Goal: Information Seeking & Learning: Learn about a topic

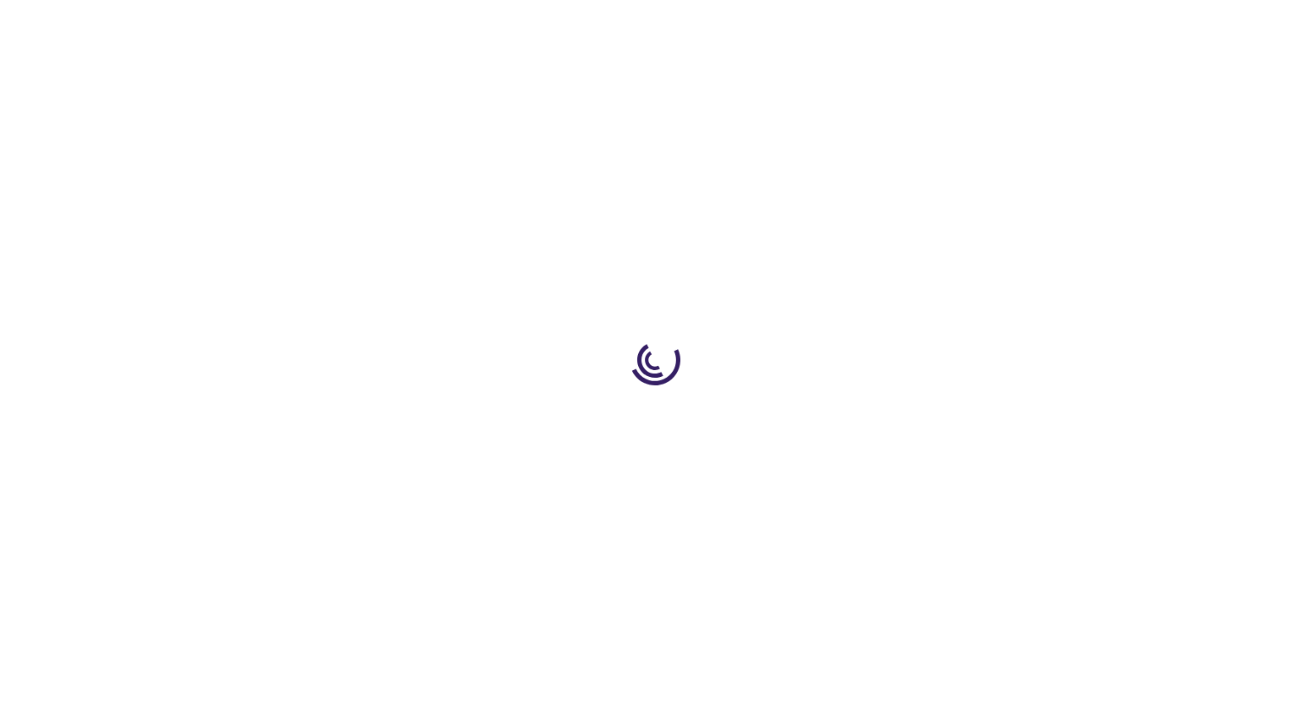
type input "0"
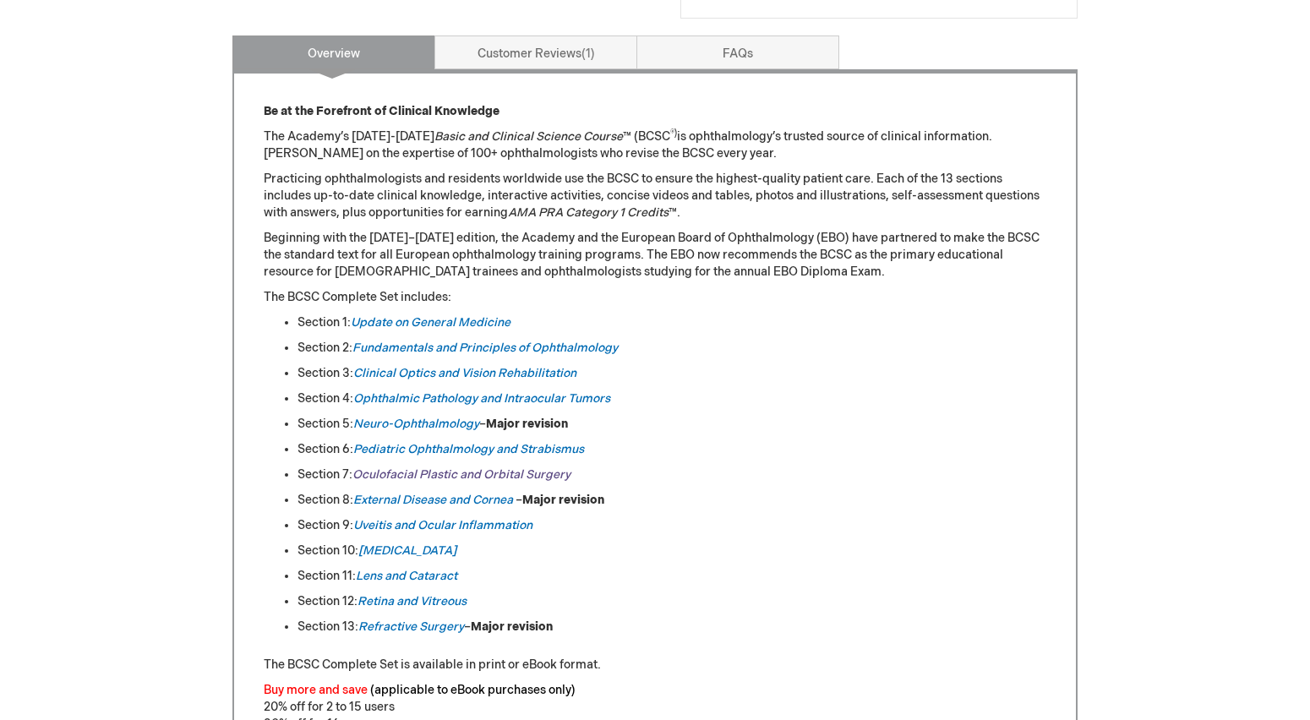
scroll to position [690, 0]
click at [398, 548] on em "[MEDICAL_DATA]" at bounding box center [407, 549] width 98 height 14
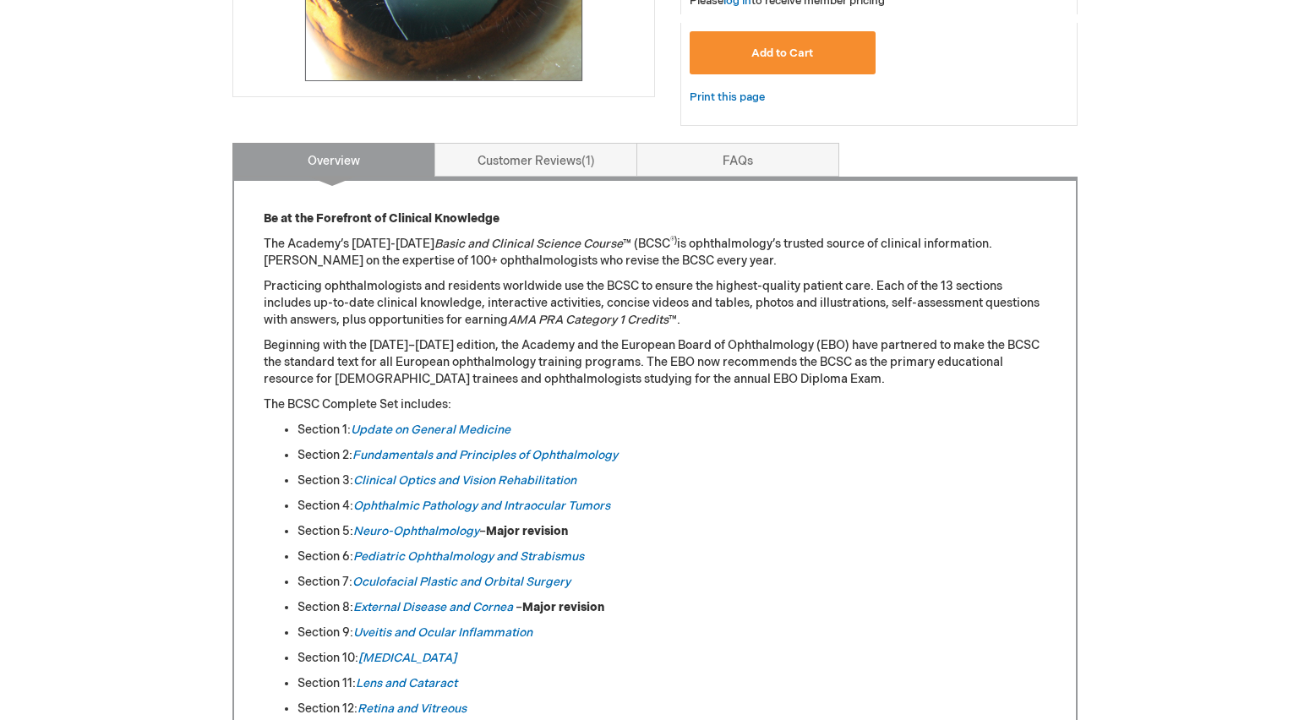
scroll to position [515, 0]
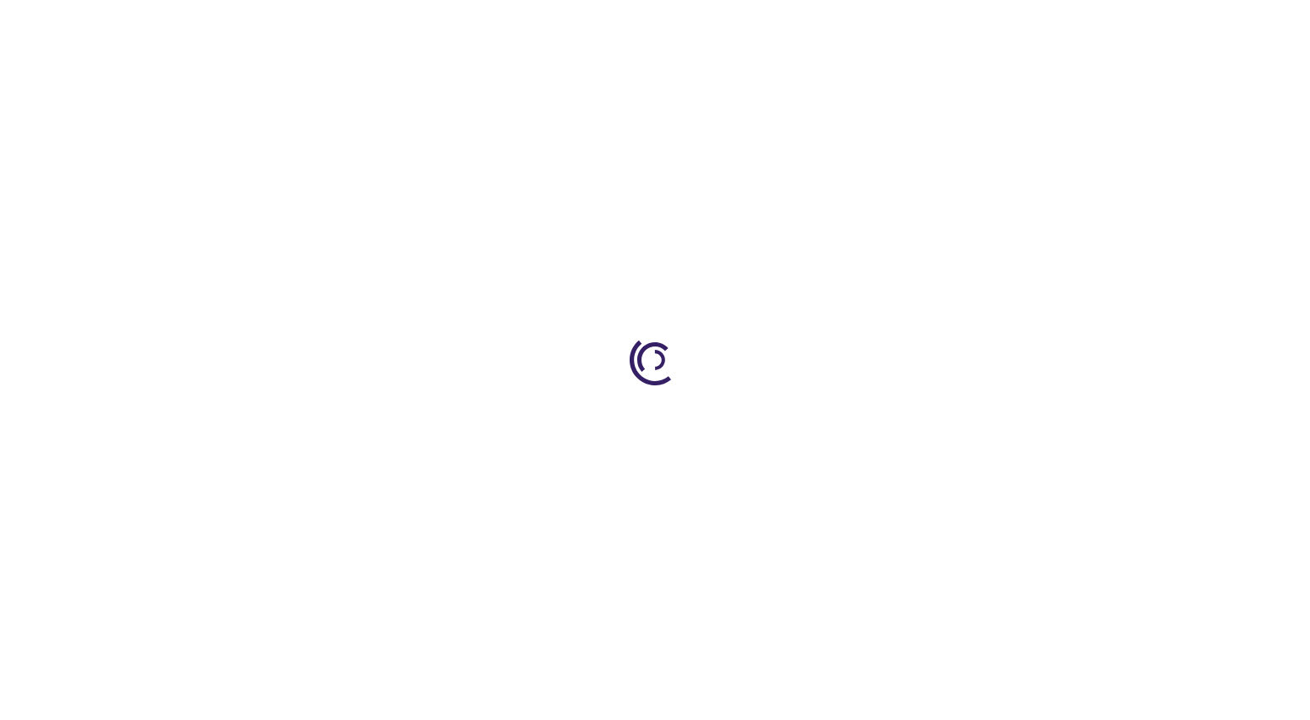
type input "0"
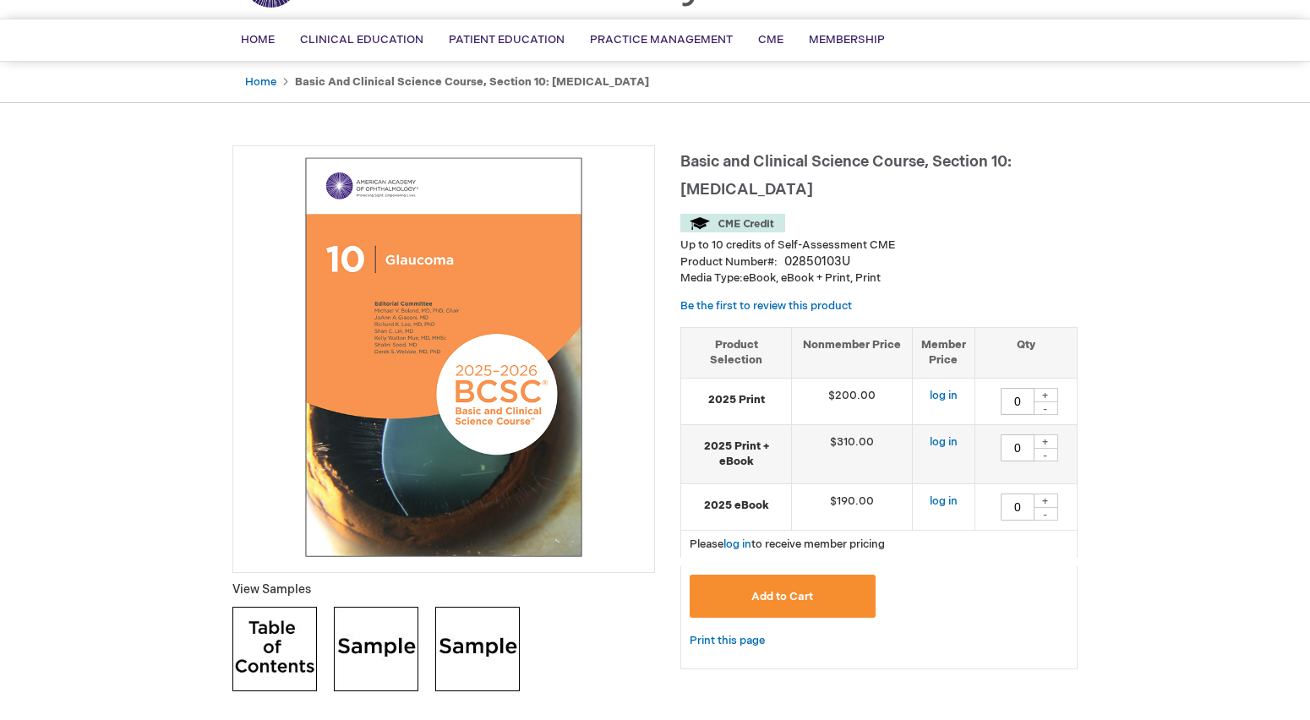
scroll to position [111, 0]
